Goal: Information Seeking & Learning: Find specific fact

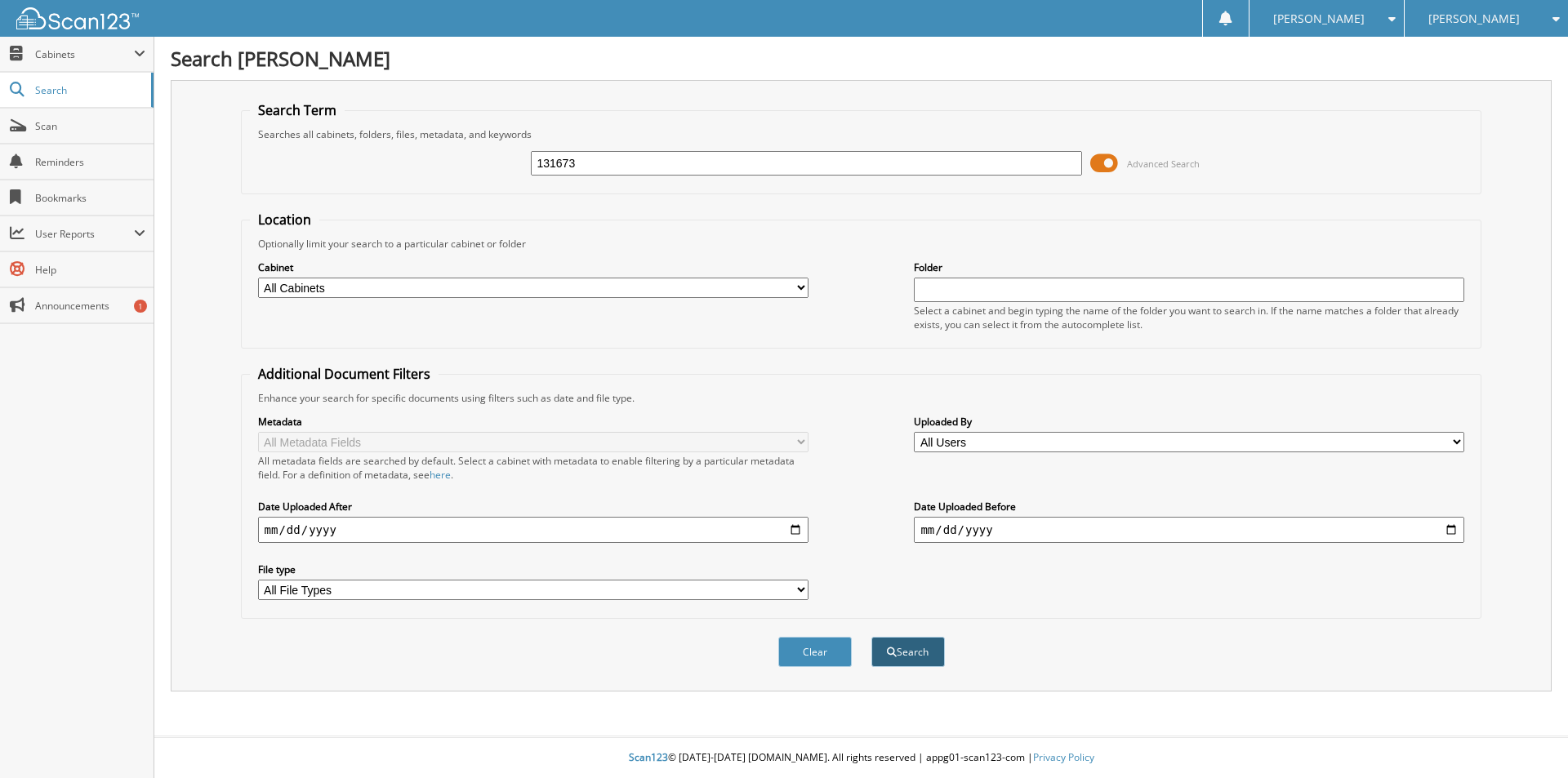
type input "131673"
click at [916, 641] on button "Search" at bounding box center [908, 652] width 74 height 30
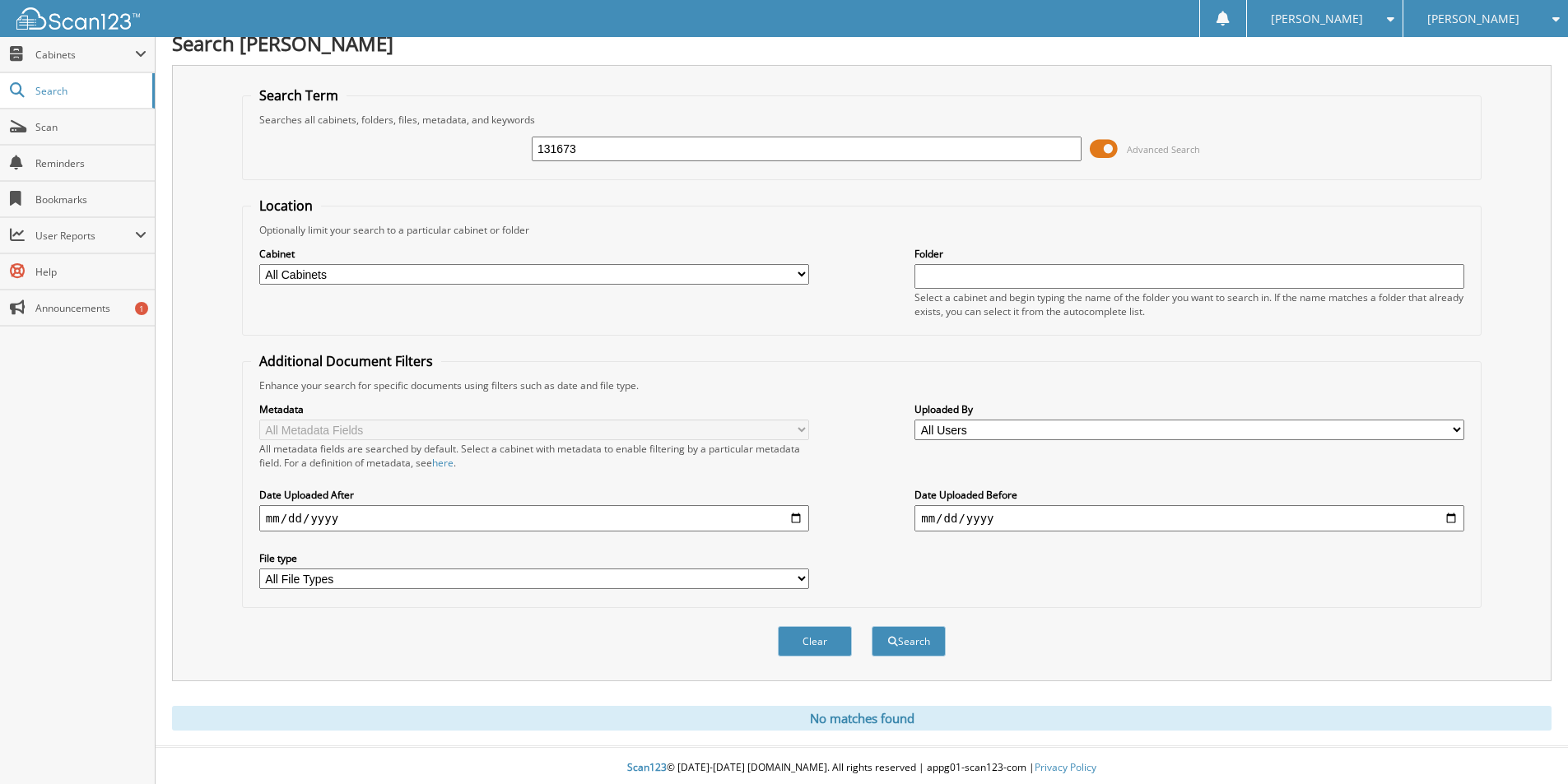
scroll to position [20, 0]
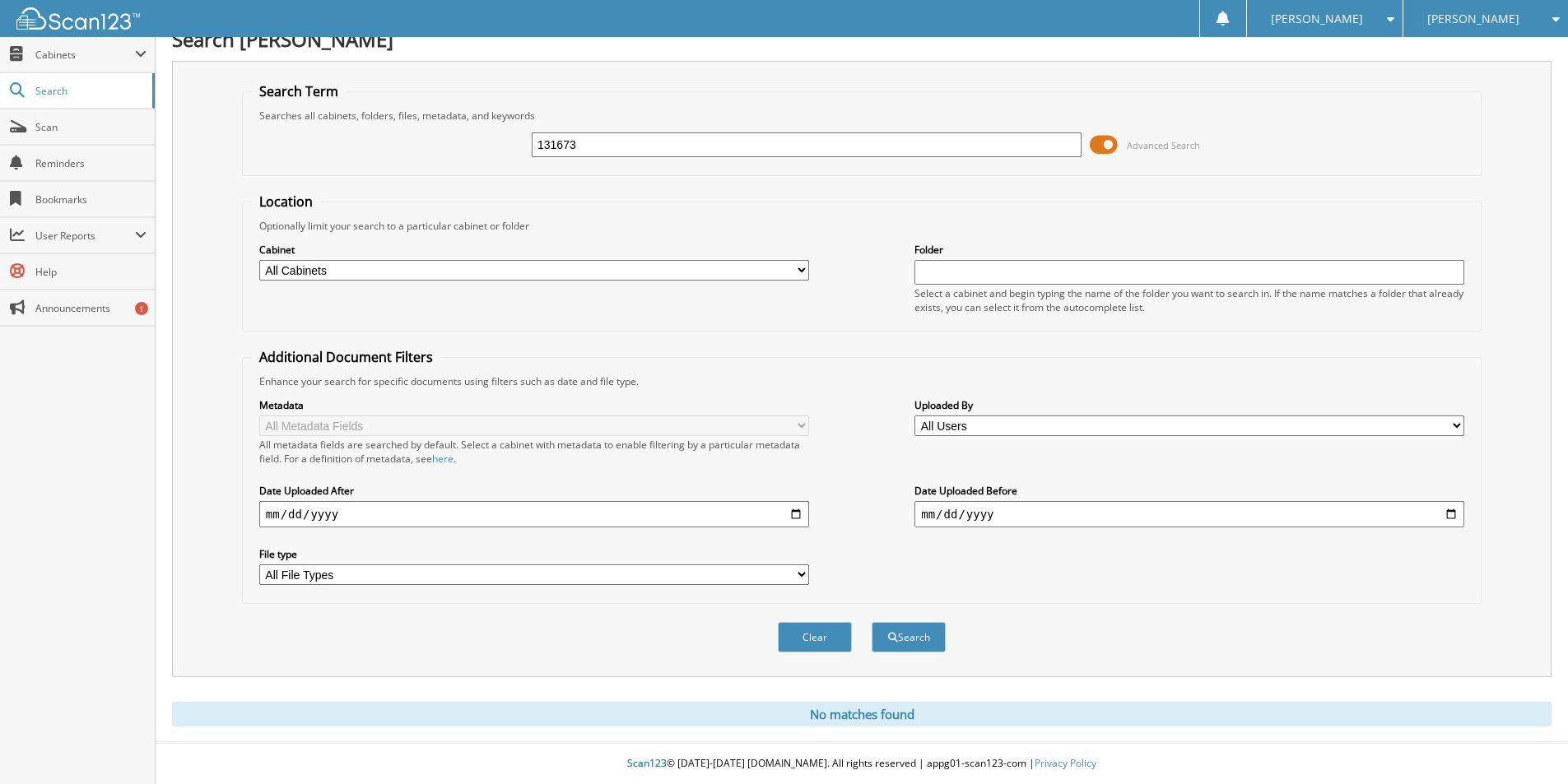
click at [909, 621] on div "Search" at bounding box center [909, 638] width 78 height 34
click at [912, 626] on button "Search" at bounding box center [909, 637] width 74 height 30
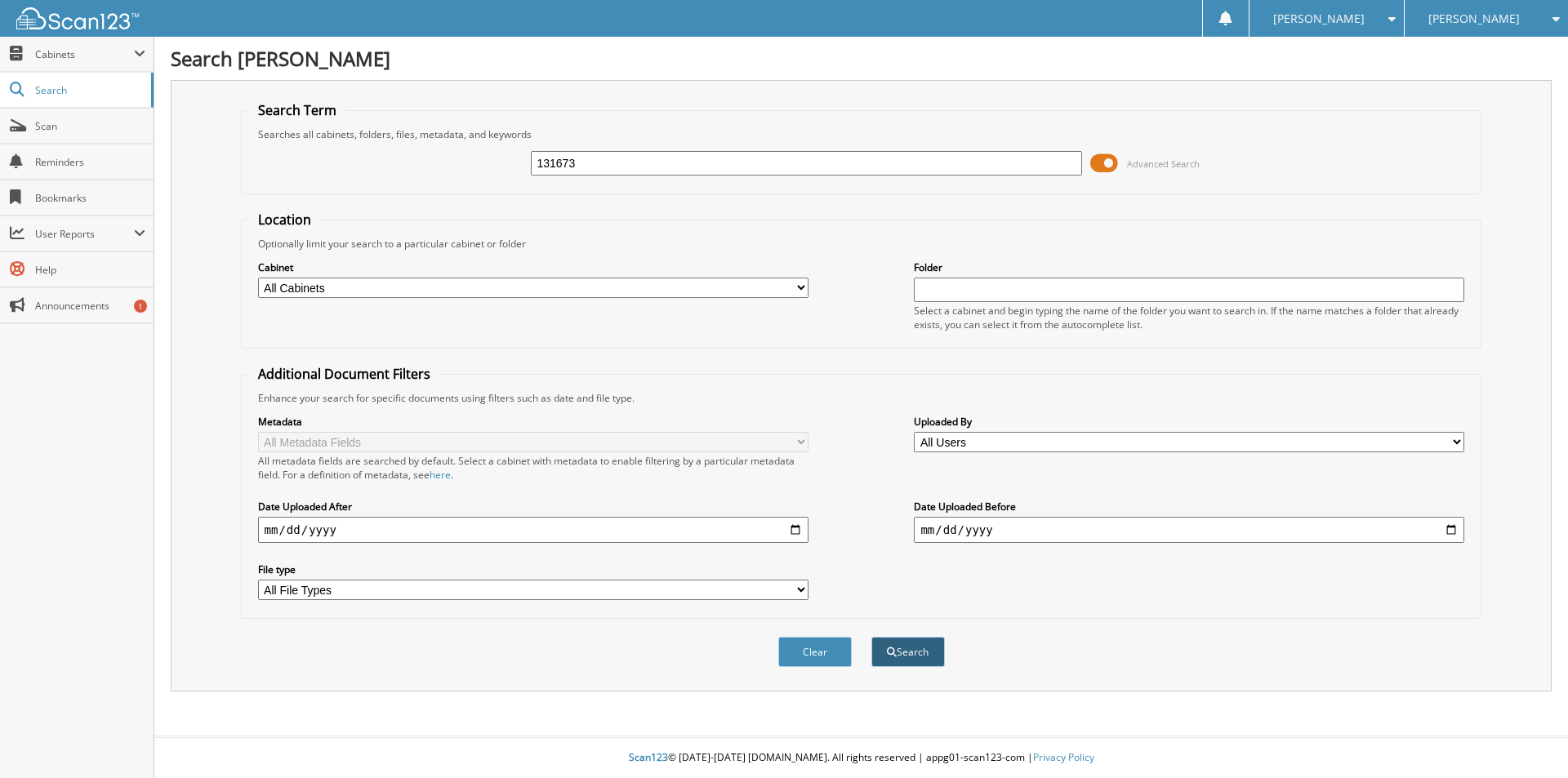
type input "131673"
click at [914, 655] on button "Search" at bounding box center [908, 652] width 74 height 30
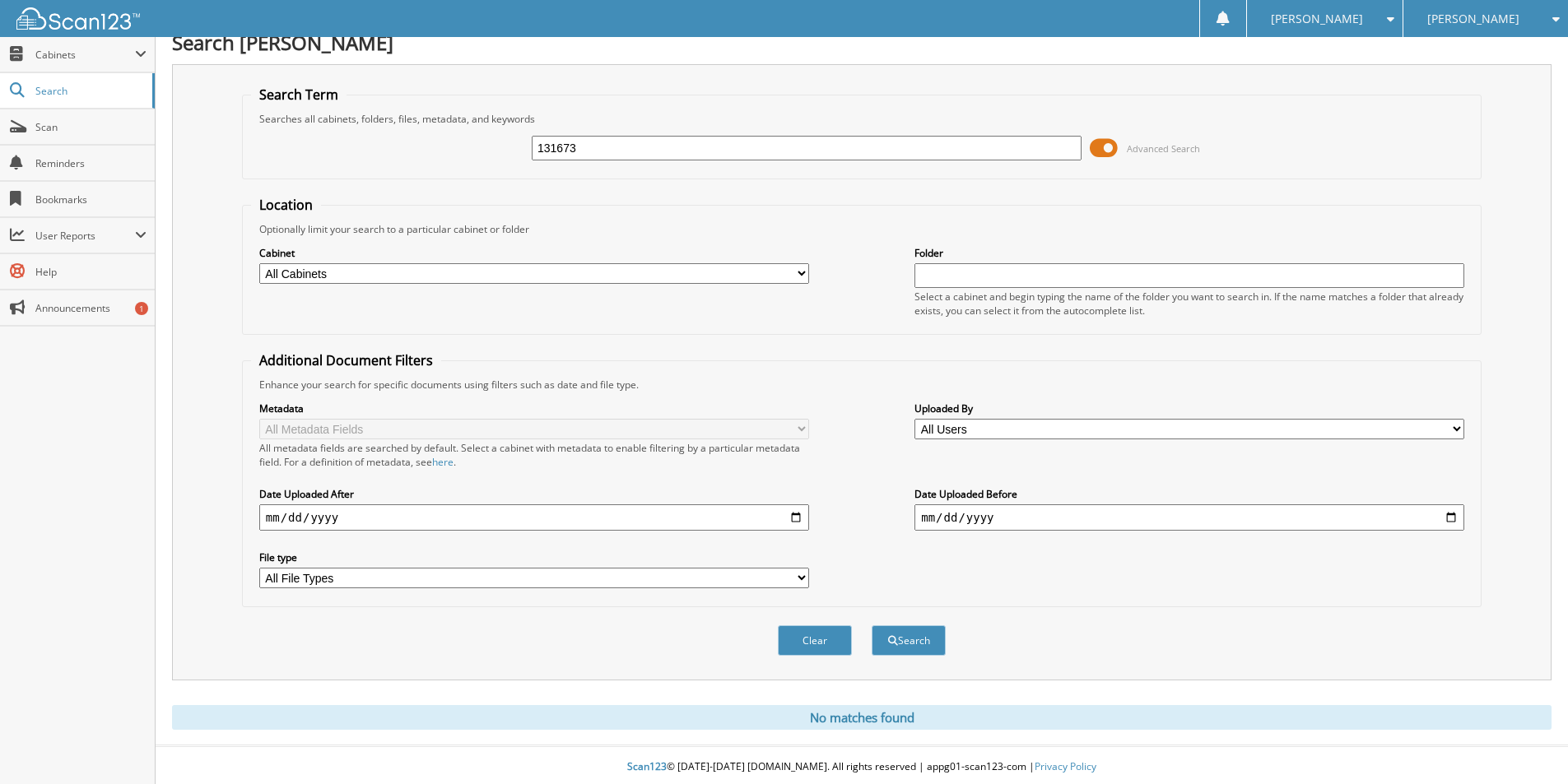
scroll to position [20, 0]
